Goal: Navigation & Orientation: Find specific page/section

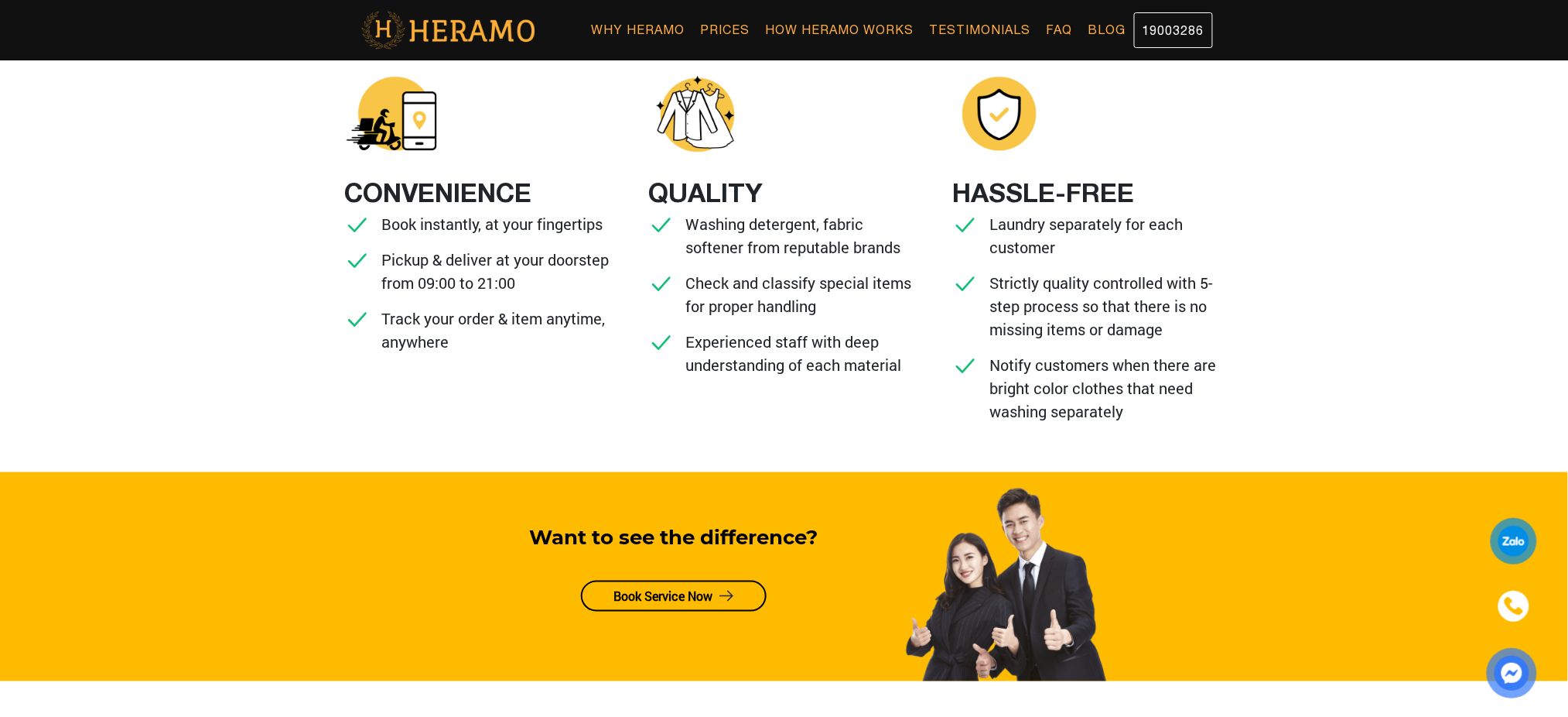
scroll to position [416, 0]
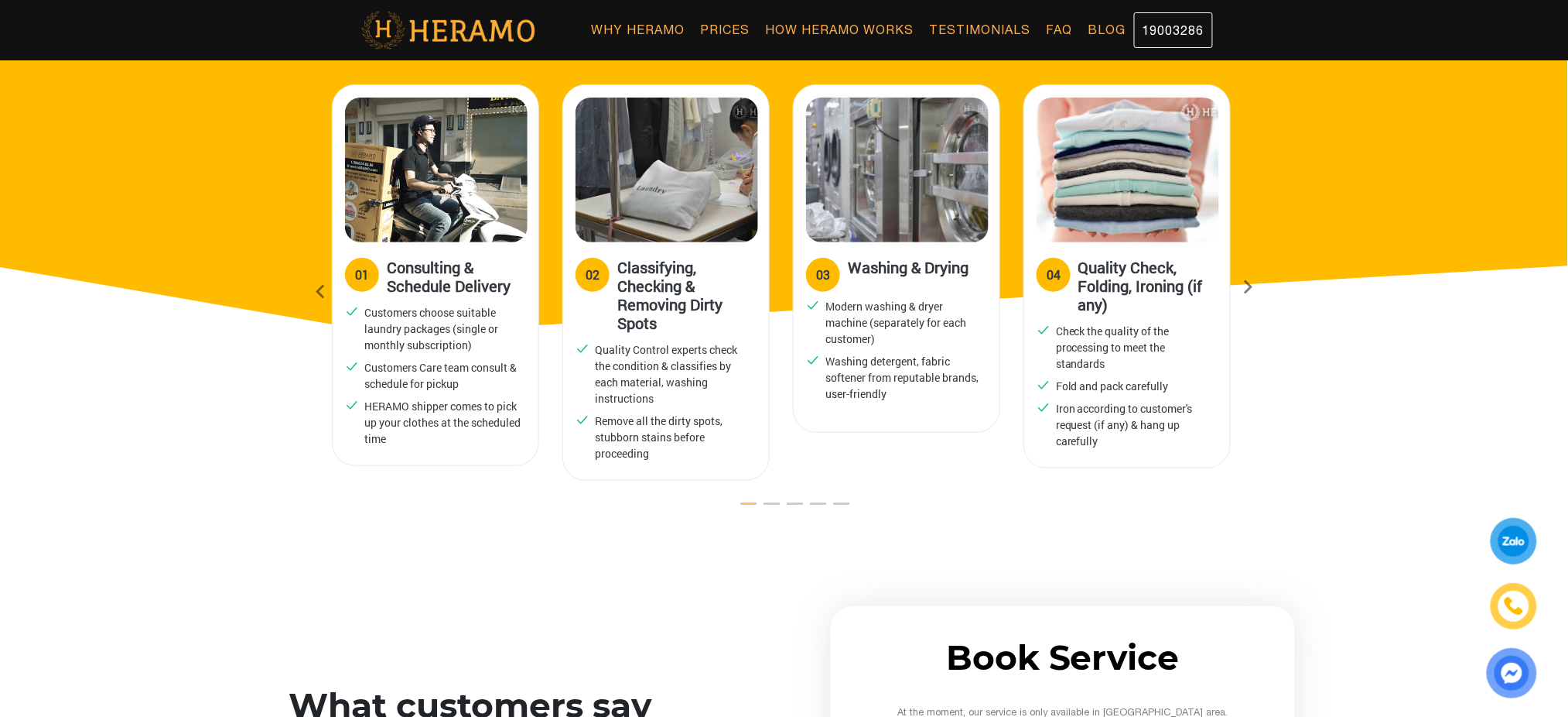
scroll to position [1657, 0]
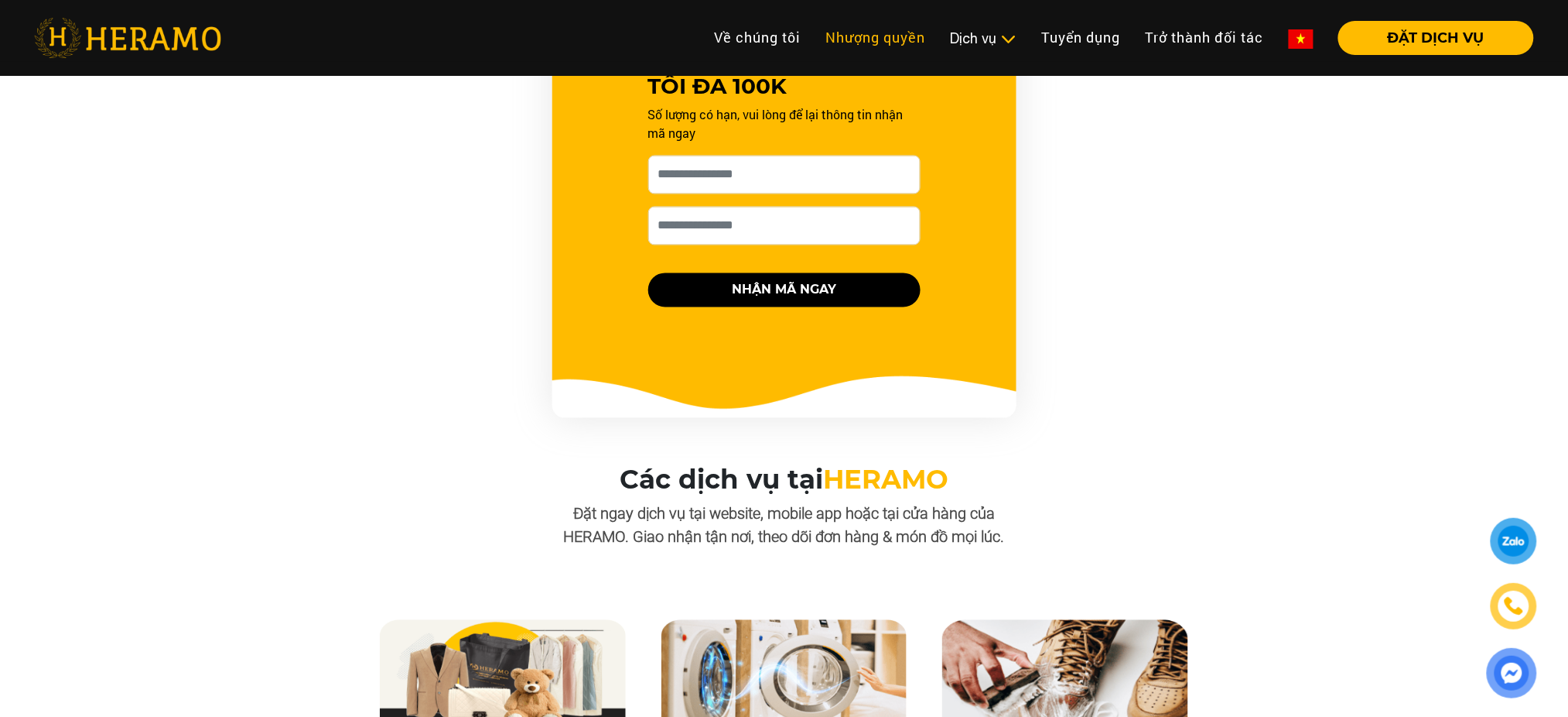
scroll to position [923, 0]
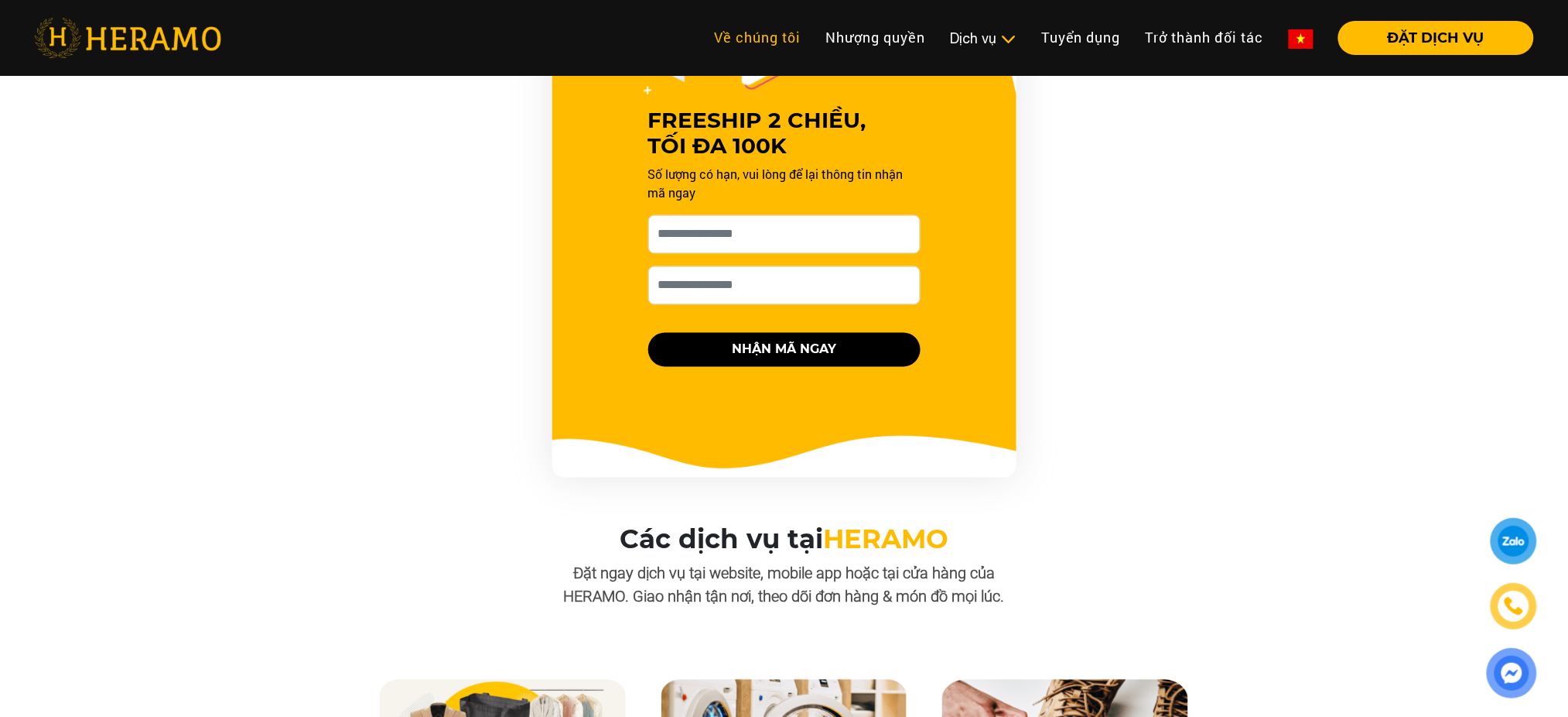
click at [775, 33] on link "Về chúng tôi" at bounding box center [757, 38] width 112 height 33
